Goal: Task Accomplishment & Management: Use online tool/utility

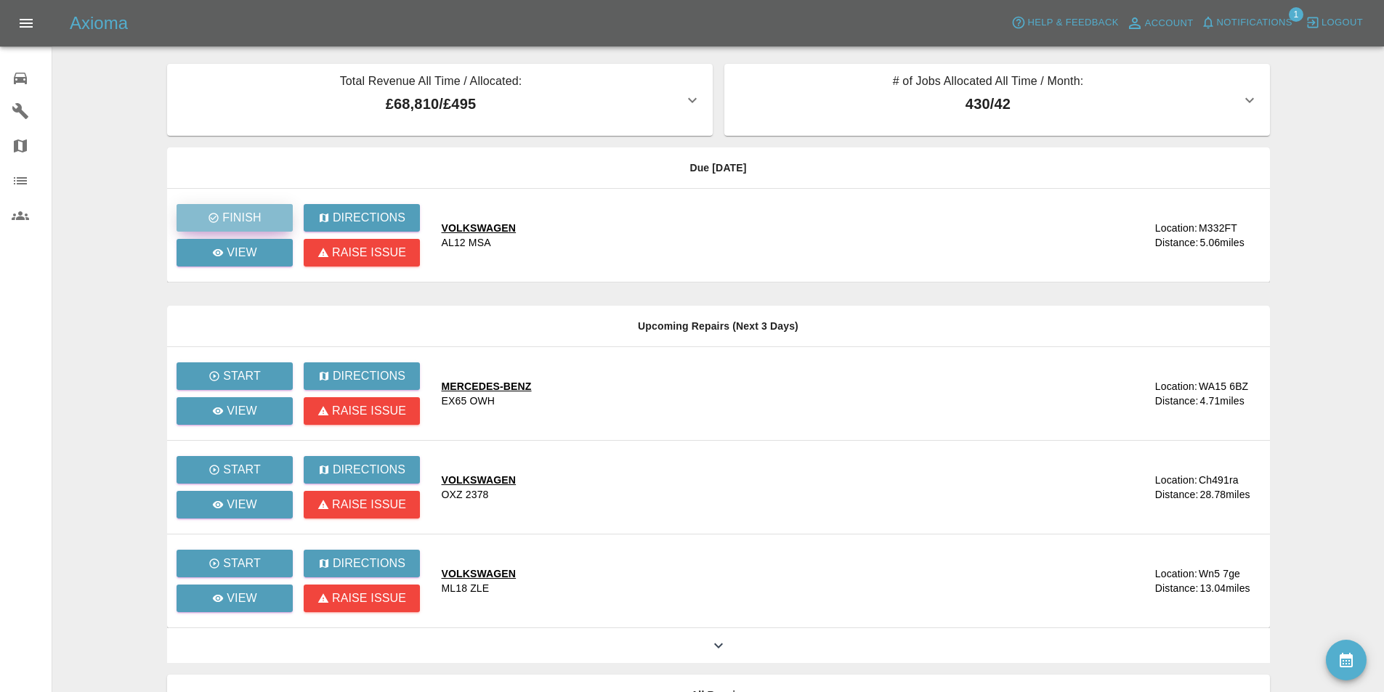
click at [251, 214] on p "Finish" at bounding box center [241, 217] width 39 height 17
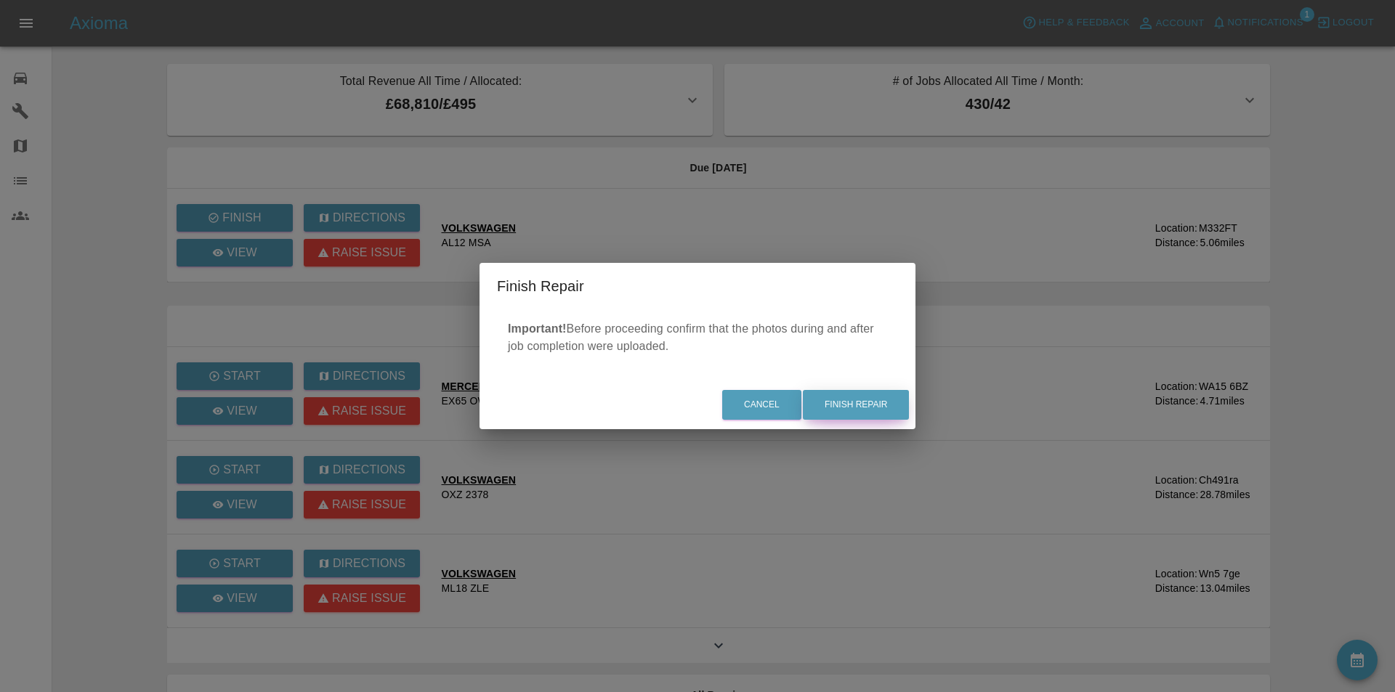
click at [860, 403] on button "Finish Repair" at bounding box center [856, 405] width 106 height 30
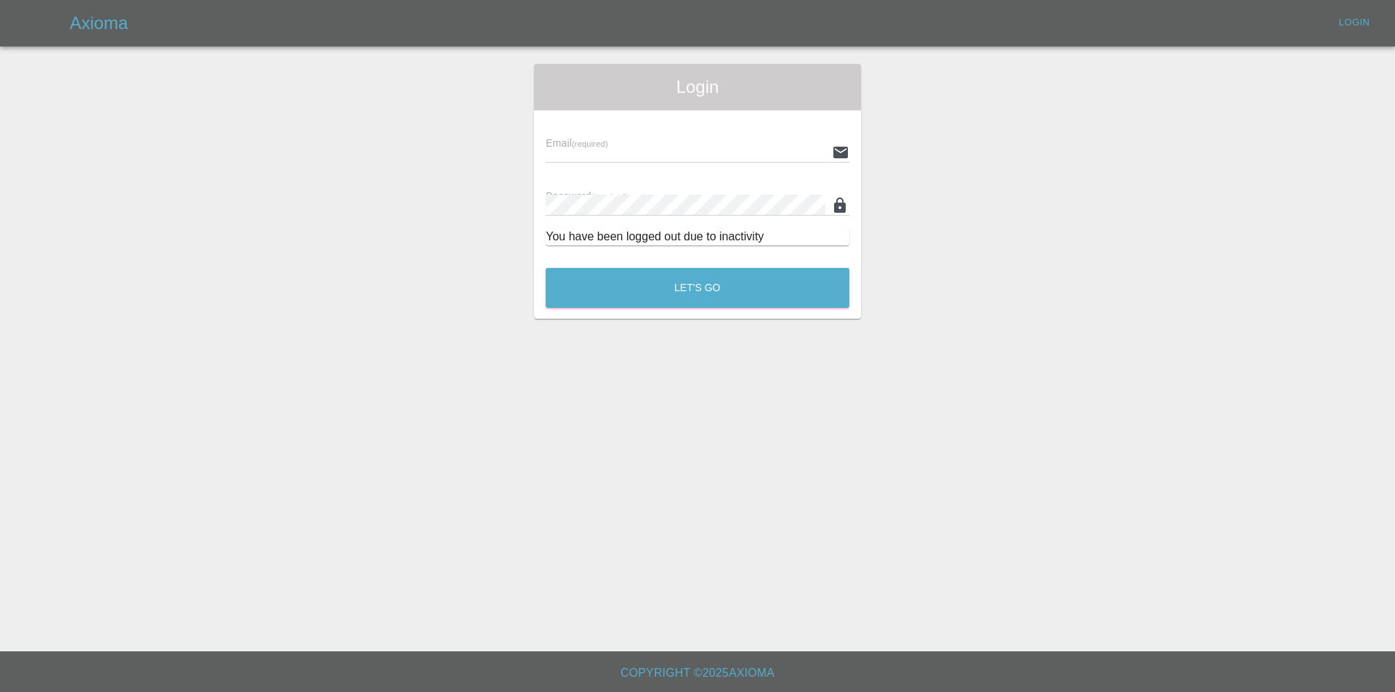
type input "info@spraywaysmartrepairs.co.uk"
click at [799, 276] on button "Let's Go" at bounding box center [698, 288] width 304 height 40
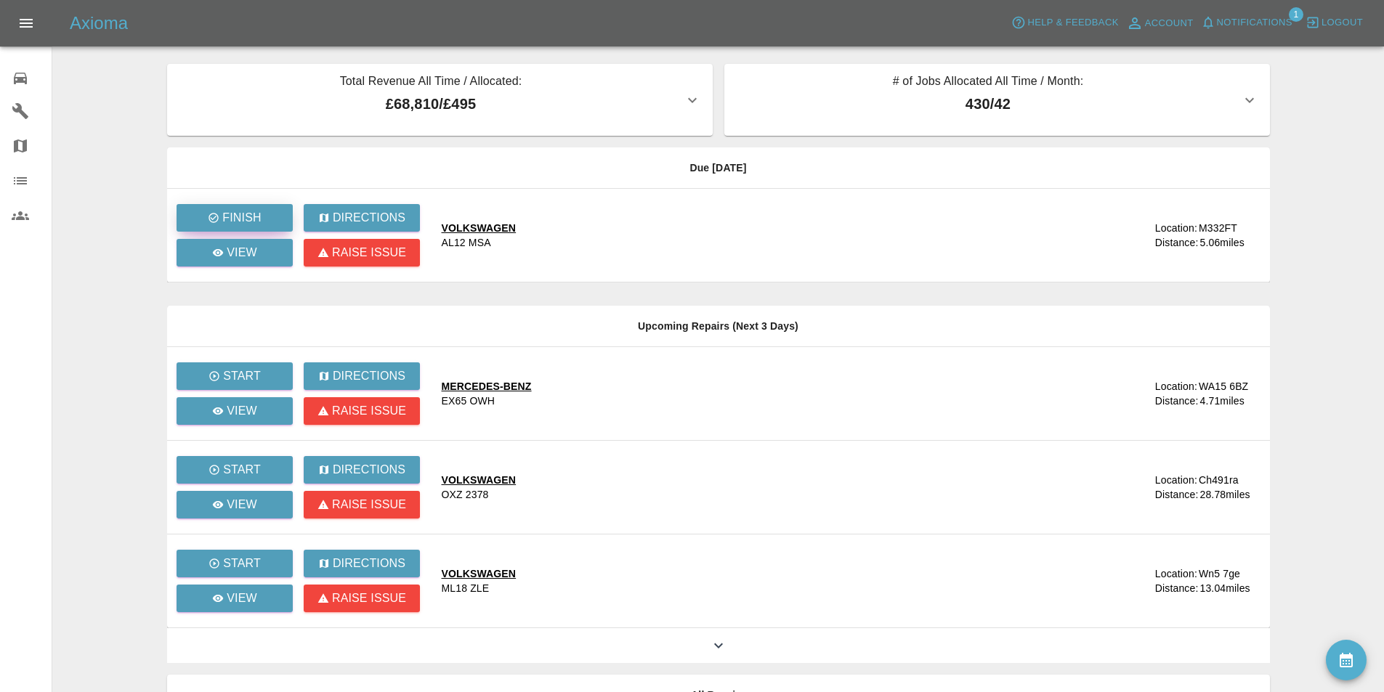
click at [239, 206] on button "Finish" at bounding box center [235, 218] width 116 height 28
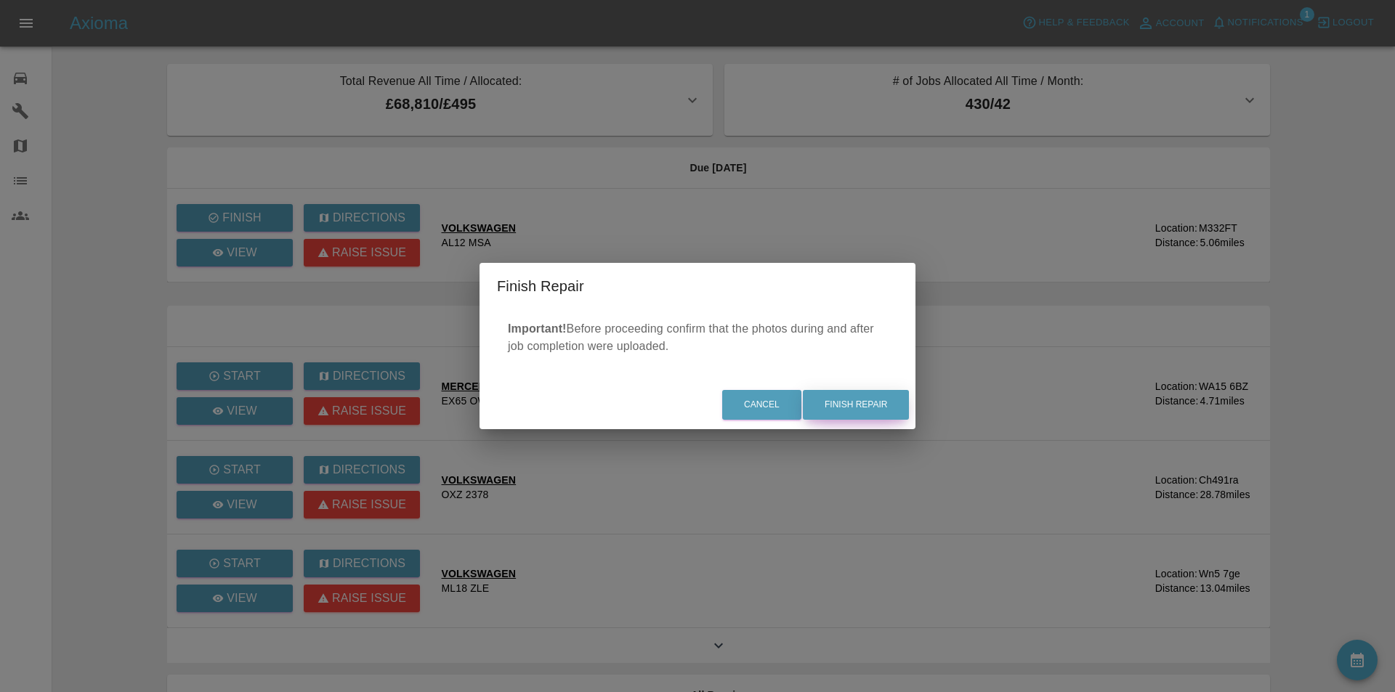
click at [877, 396] on button "Finish Repair" at bounding box center [856, 405] width 106 height 30
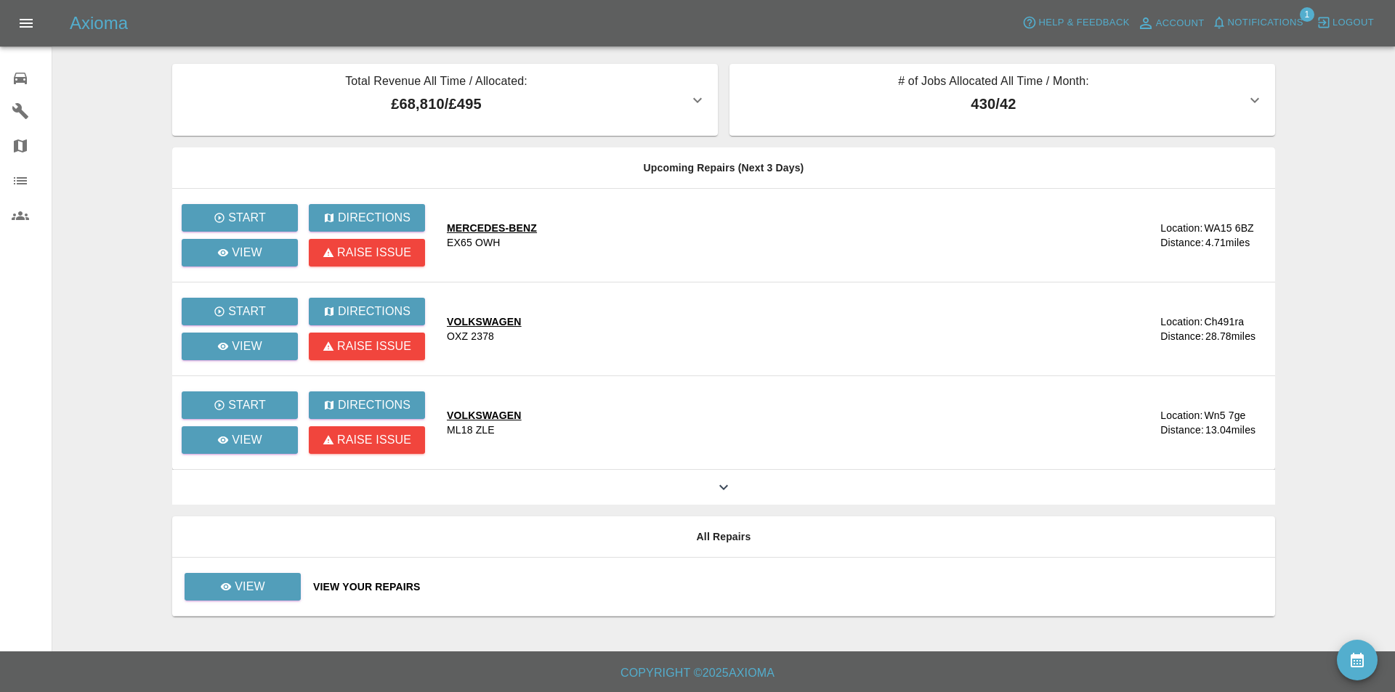
click at [73, 101] on main "Total Revenue All Time / Allocated: £68,810 / £495 Sprayway Smart Repairs NW : …" at bounding box center [697, 326] width 1395 height 652
